Goal: Transaction & Acquisition: Download file/media

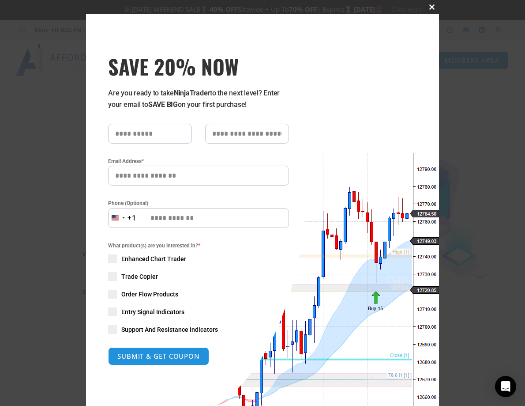
click at [429, 9] on span at bounding box center [432, 6] width 14 height 5
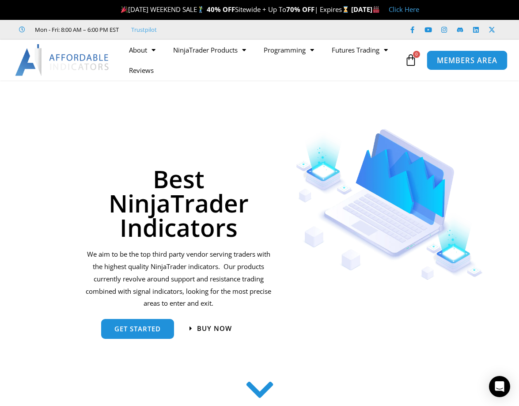
click at [469, 60] on span "MEMBERS AREA" at bounding box center [467, 61] width 60 height 8
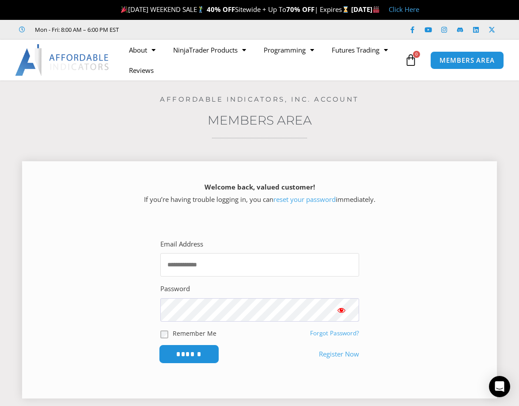
type input "**********"
click at [194, 351] on input "******" at bounding box center [189, 353] width 60 height 19
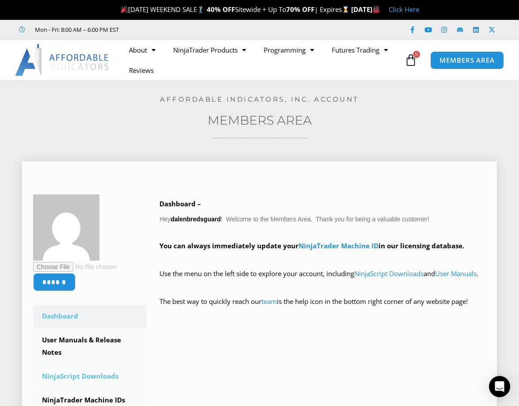
click at [74, 376] on link "NinjaScript Downloads" at bounding box center [89, 376] width 113 height 23
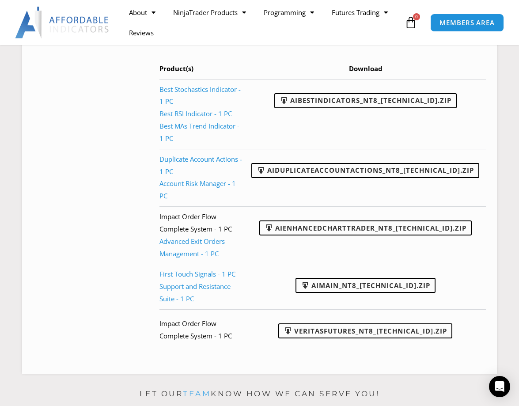
scroll to position [523, 0]
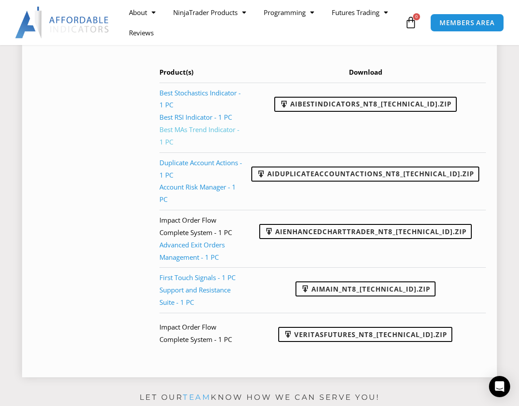
click at [226, 125] on link "Best MAs Trend Indicator - 1 PC" at bounding box center [199, 135] width 80 height 21
click at [332, 104] on link "AIBestIndicators_NT8_[TECHNICAL_ID].zip" at bounding box center [365, 104] width 182 height 15
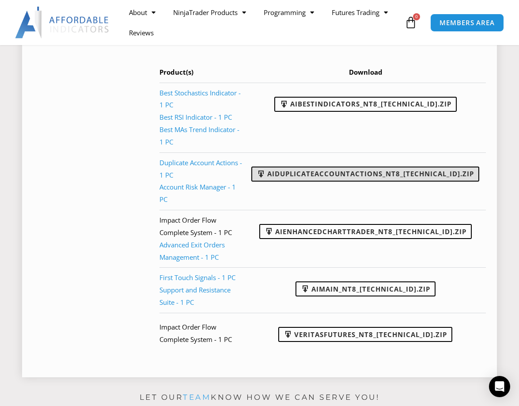
click at [349, 166] on link "AIDuplicateAccountActions_NT8_[TECHNICAL_ID].zip" at bounding box center [365, 173] width 228 height 15
click at [327, 166] on link "AIDuplicateAccountActions_NT8_[TECHNICAL_ID].zip" at bounding box center [365, 173] width 228 height 15
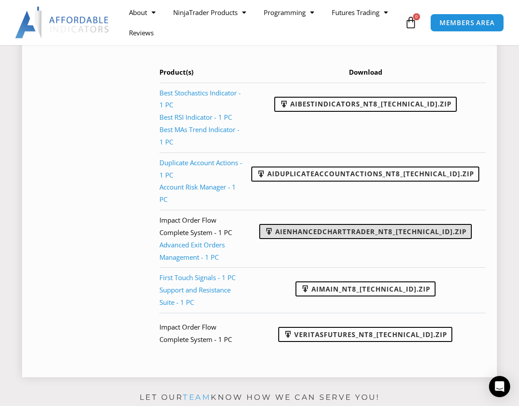
click at [349, 224] on link "AIEnhancedChartTrader_NT8_[TECHNICAL_ID].zip" at bounding box center [365, 231] width 212 height 15
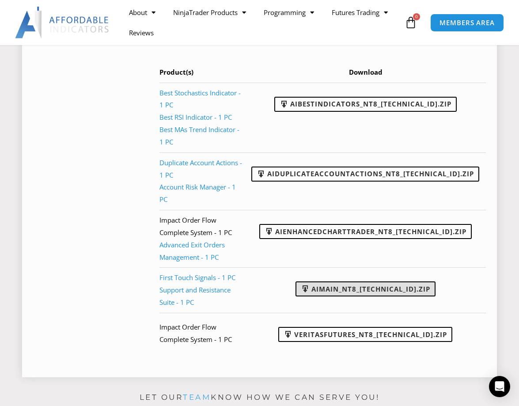
click at [385, 281] on link "AIMain_NT8_[TECHNICAL_ID].zip" at bounding box center [365, 288] width 140 height 15
click at [384, 281] on link "AIMain_NT8_[TECHNICAL_ID].zip" at bounding box center [365, 288] width 140 height 15
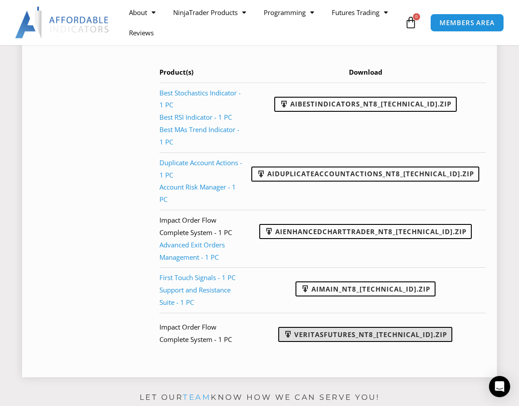
click at [351, 327] on link "VeritasFutures_NT8_[TECHNICAL_ID].zip" at bounding box center [365, 334] width 174 height 15
